Goal: Task Accomplishment & Management: Manage account settings

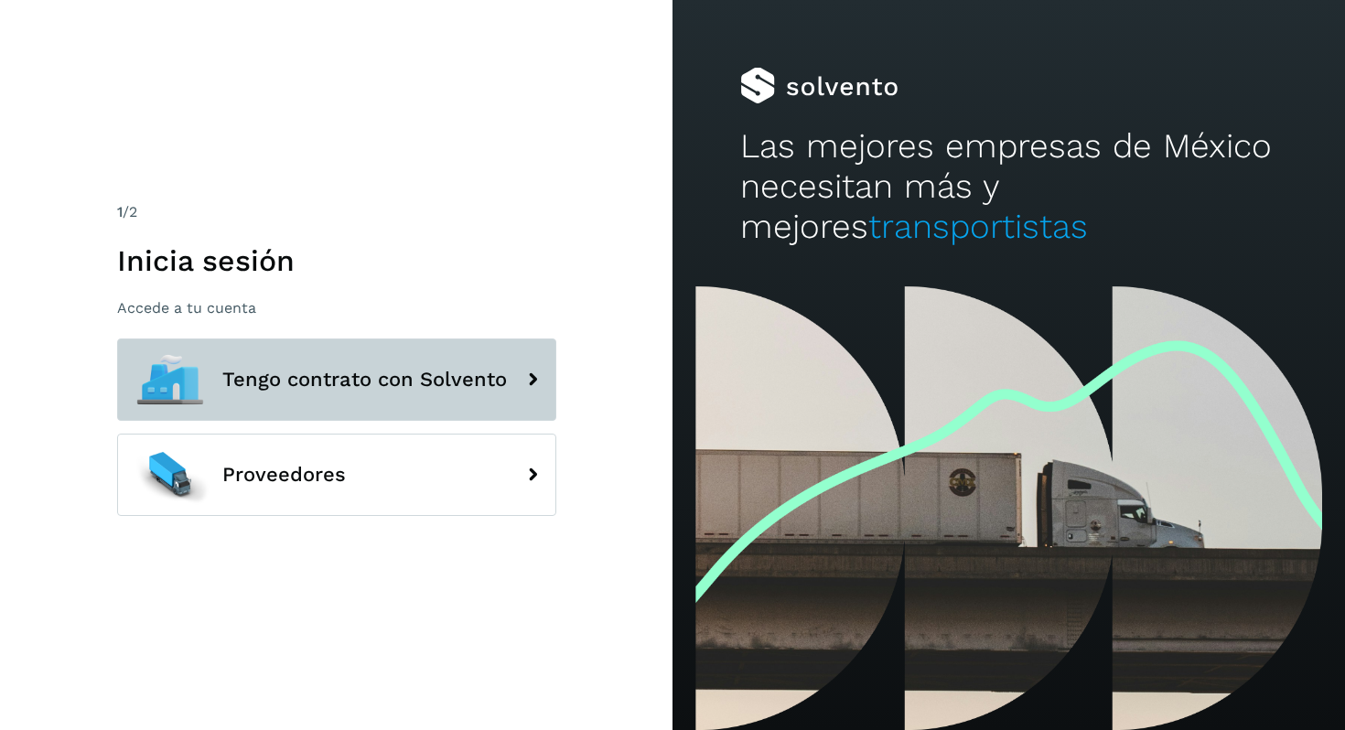
click at [368, 378] on span "Tengo contrato con Solvento" at bounding box center [364, 380] width 284 height 22
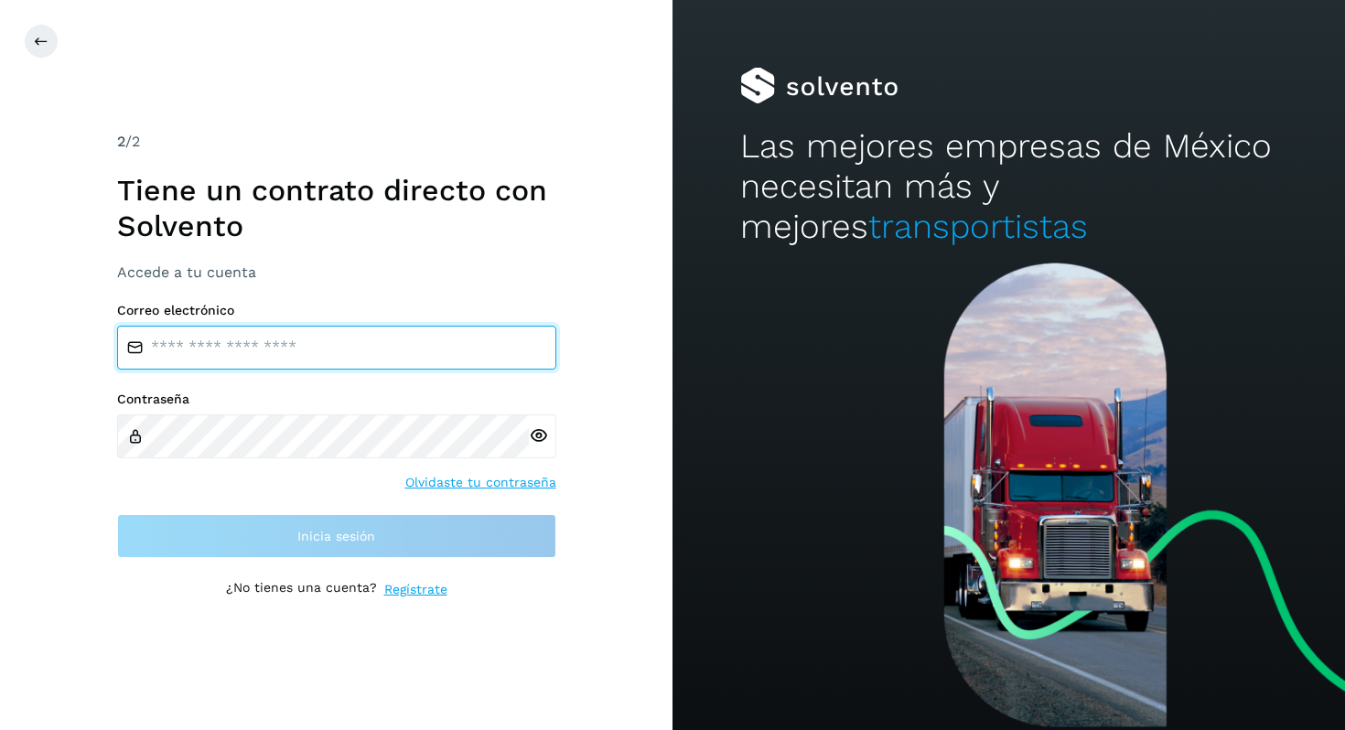
click at [288, 347] on input "email" at bounding box center [336, 348] width 439 height 44
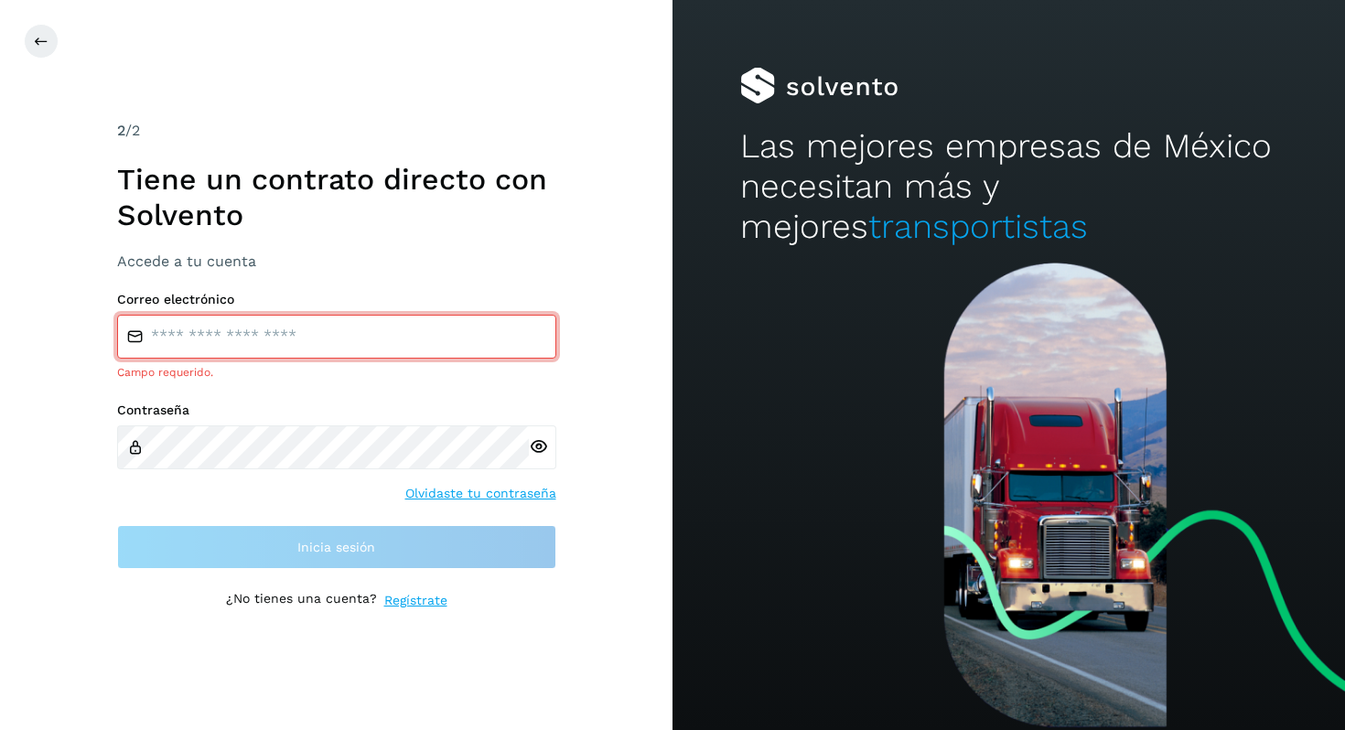
type input "**********"
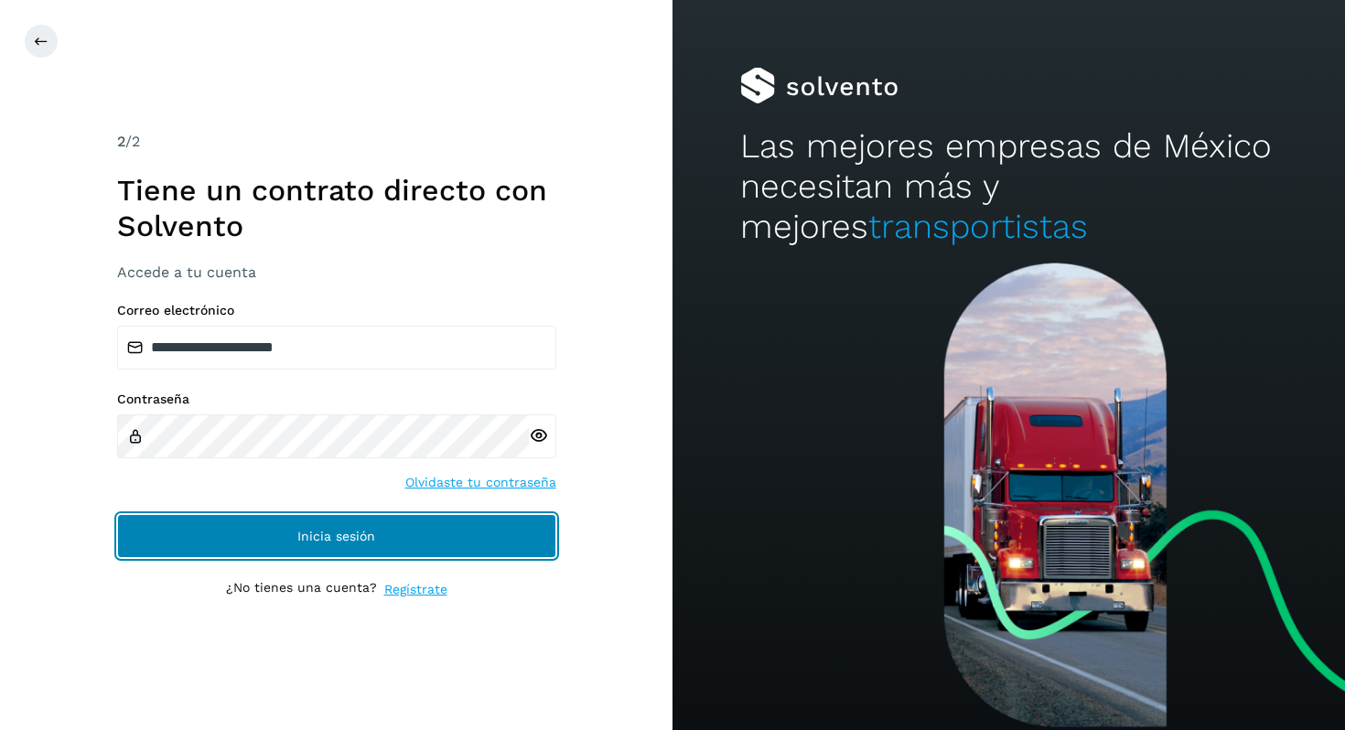
click at [322, 543] on button "Inicia sesión" at bounding box center [336, 536] width 439 height 44
click at [405, 544] on button "Inicia sesión" at bounding box center [336, 536] width 439 height 44
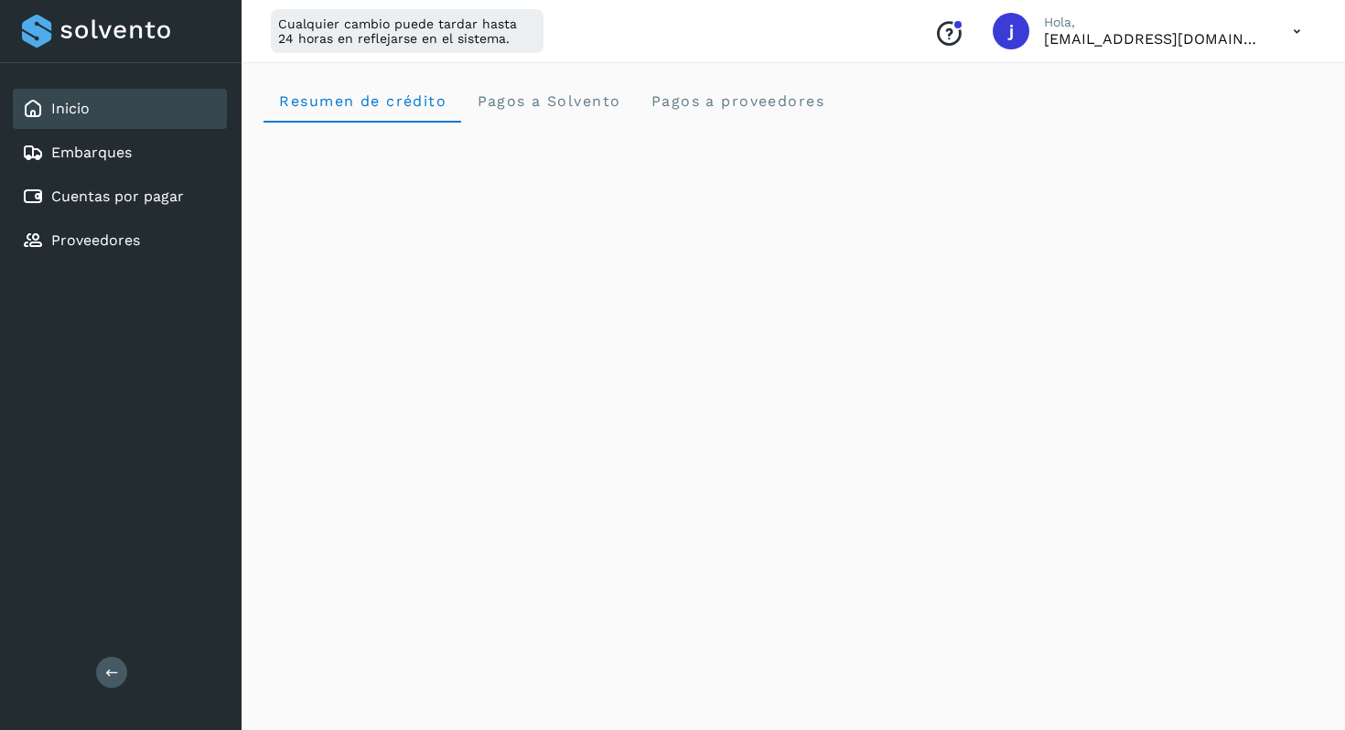
click at [434, 38] on div "Cualquier cambio puede tardar hasta 24 horas en reflejarse en el sistema." at bounding box center [407, 31] width 273 height 44
click at [1301, 54] on div "Cualquier cambio puede tardar hasta 24 horas en reflejarse en el sistema. Conoc…" at bounding box center [792, 31] width 1103 height 63
click at [1300, 26] on icon at bounding box center [1297, 32] width 38 height 38
click at [1182, 121] on div "Cerrar sesión" at bounding box center [1206, 118] width 218 height 35
